Goal: Find specific page/section: Find specific page/section

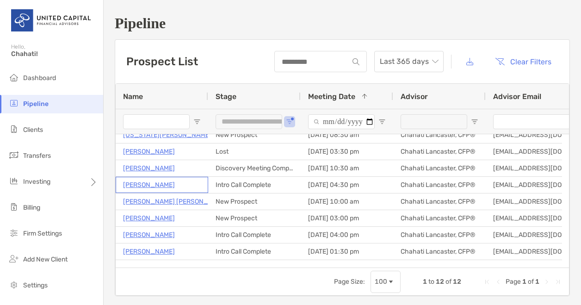
scroll to position [73, 0]
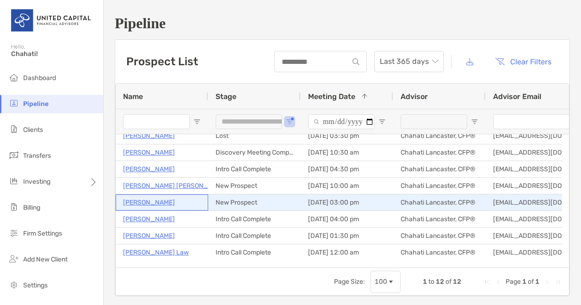
click at [157, 200] on p "Gaurav Bose" at bounding box center [149, 202] width 52 height 12
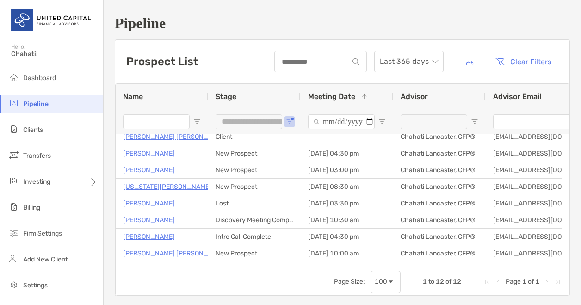
scroll to position [0, 0]
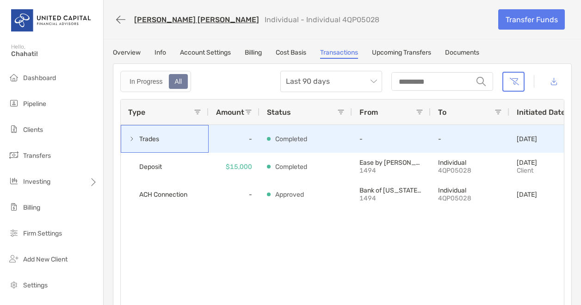
click at [131, 137] on span at bounding box center [131, 138] width 7 height 7
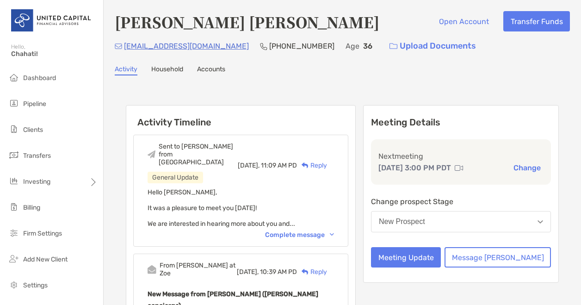
click at [334, 231] on div "Complete message" at bounding box center [299, 235] width 69 height 8
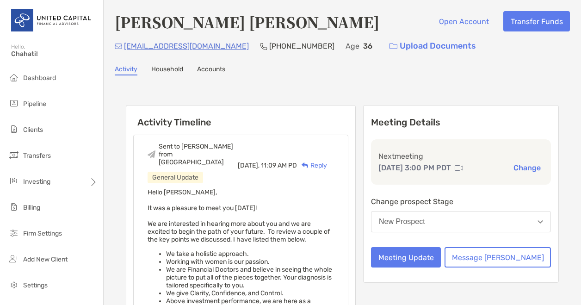
click at [130, 73] on link "Activity" at bounding box center [126, 70] width 23 height 10
